Goal: Task Accomplishment & Management: Manage account settings

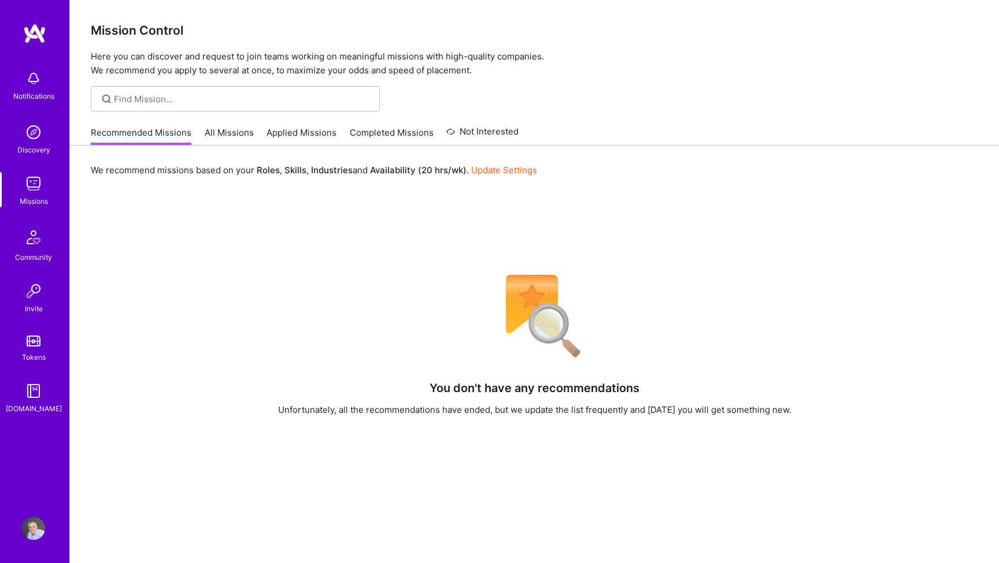
click at [34, 528] on img at bounding box center [33, 528] width 23 height 23
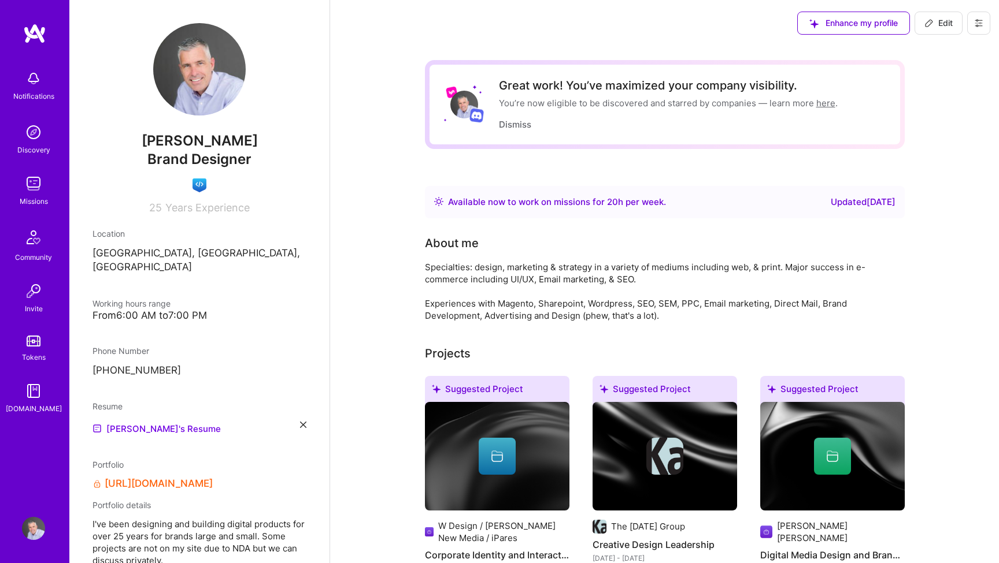
click at [949, 18] on span "Edit" at bounding box center [938, 23] width 28 height 12
select select "US"
select select "Right Now"
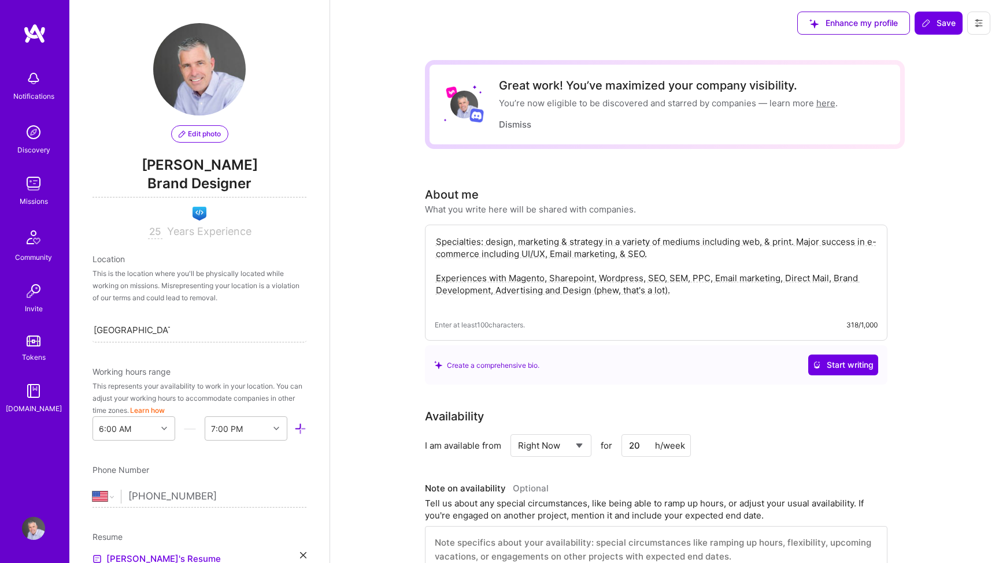
click at [195, 189] on span "Brand Designer" at bounding box center [199, 186] width 214 height 24
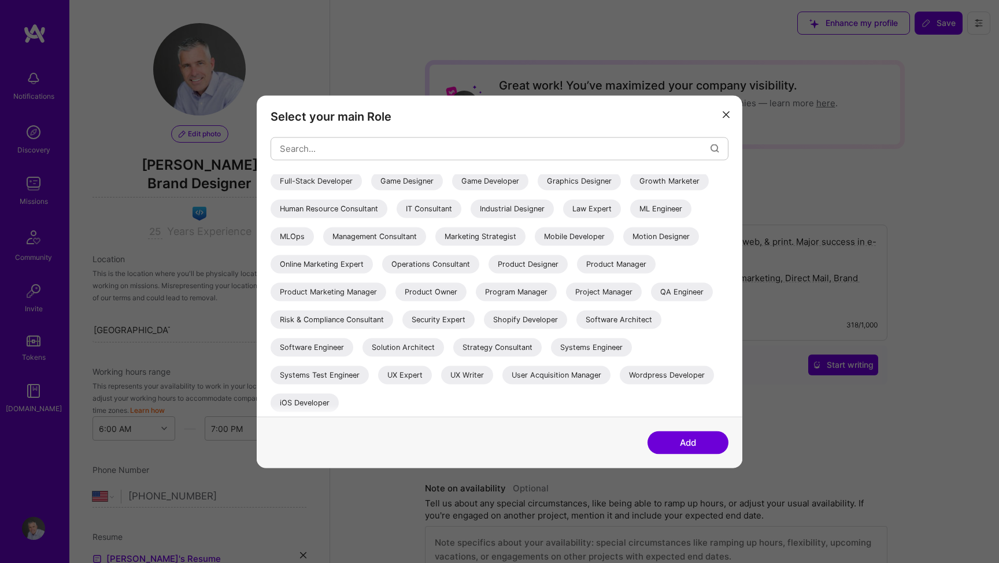
scroll to position [224, 0]
click at [410, 374] on div "UX Expert" at bounding box center [405, 375] width 54 height 18
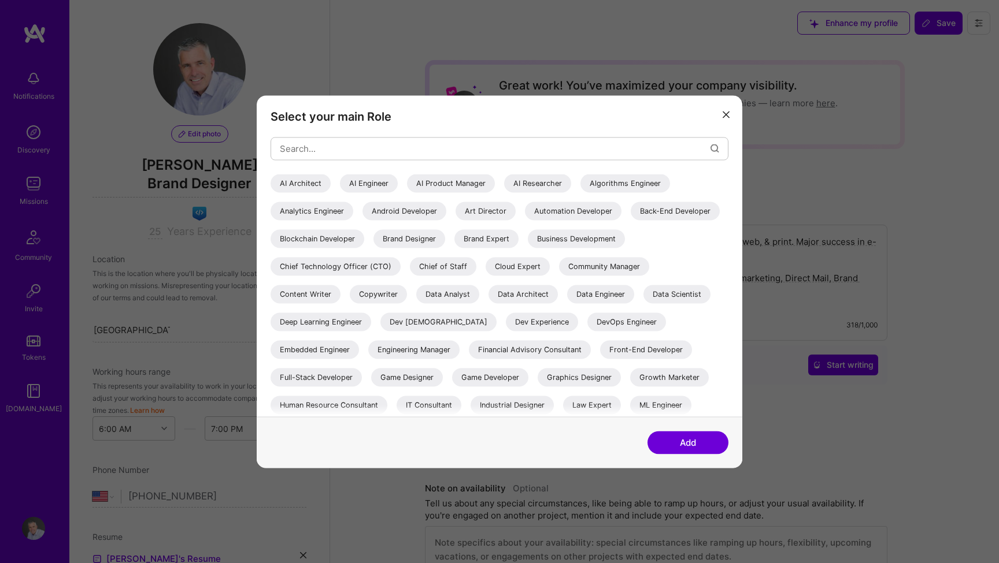
scroll to position [0, 0]
click at [338, 147] on input "modal" at bounding box center [495, 148] width 431 height 29
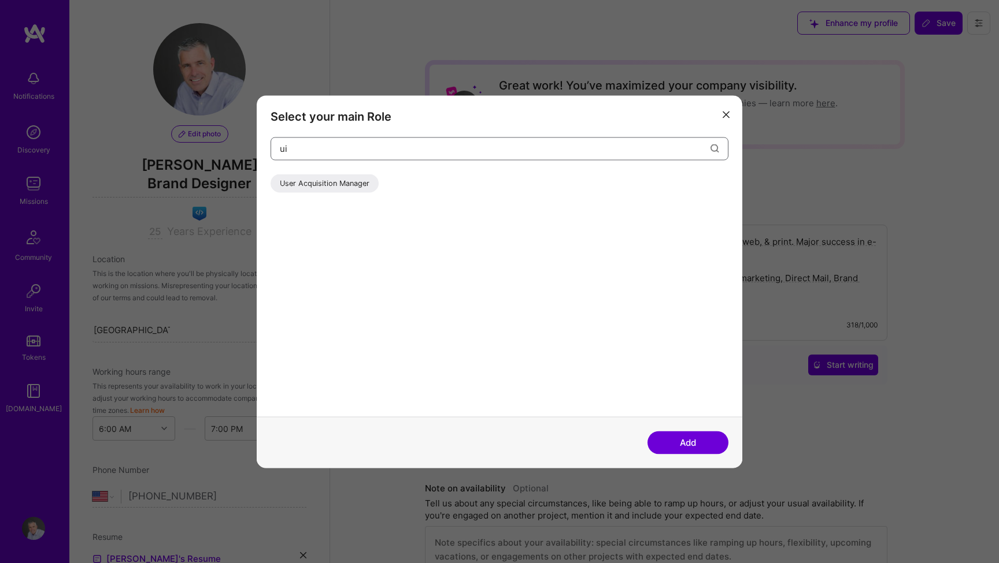
type input "u"
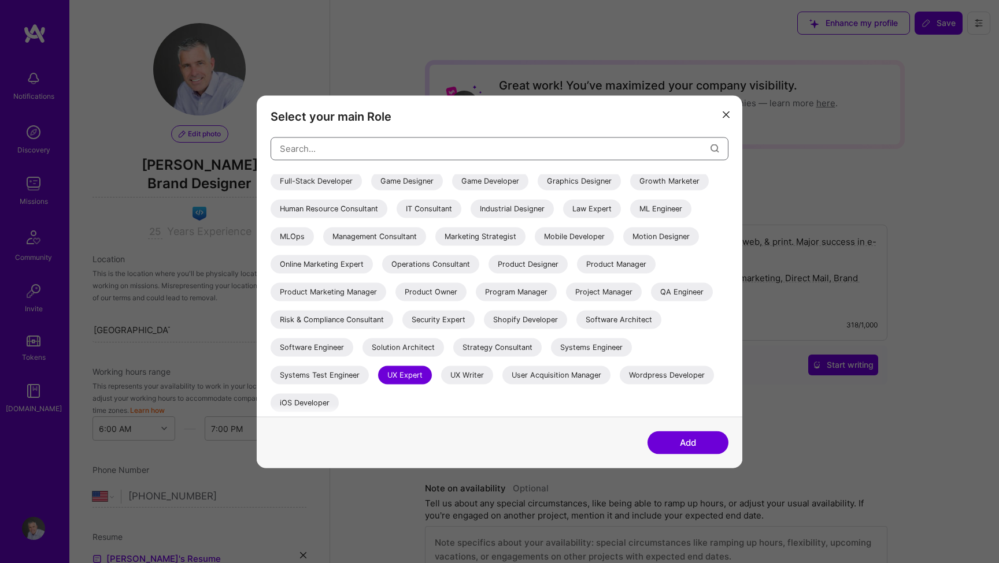
scroll to position [224, 0]
click at [699, 443] on button "Add" at bounding box center [687, 442] width 81 height 23
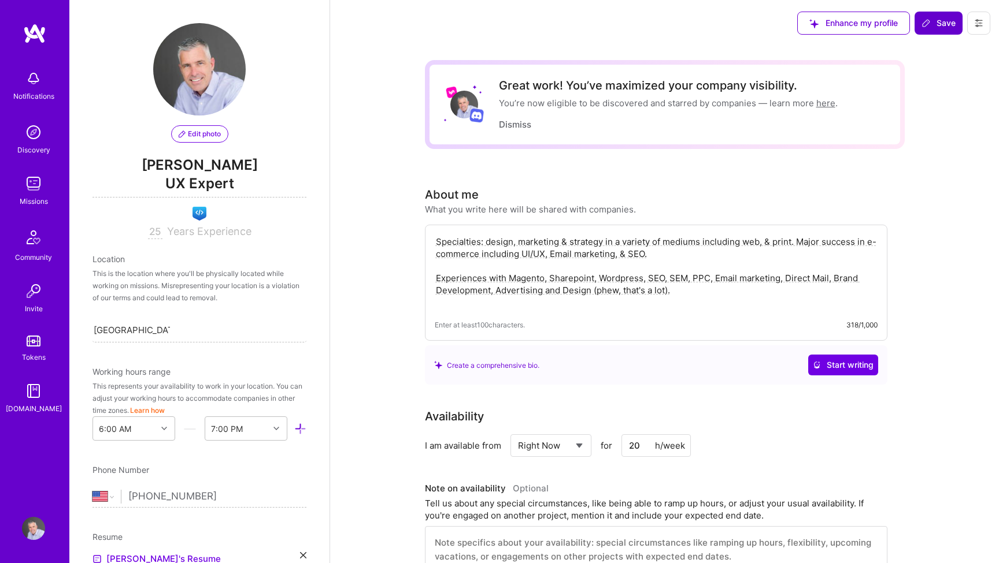
click at [939, 23] on span "Save" at bounding box center [938, 23] width 34 height 12
